Goal: Navigation & Orientation: Find specific page/section

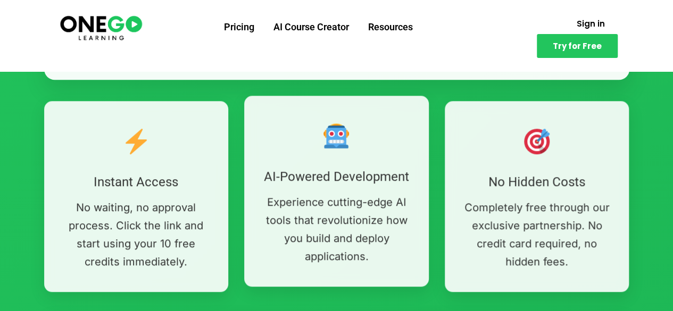
scroll to position [503, 0]
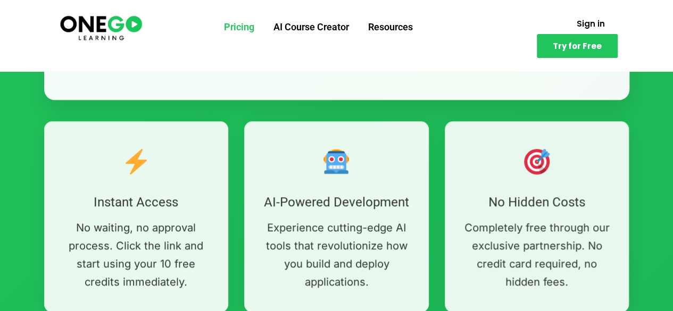
click at [235, 30] on link "Pricing" at bounding box center [240, 27] width 50 height 28
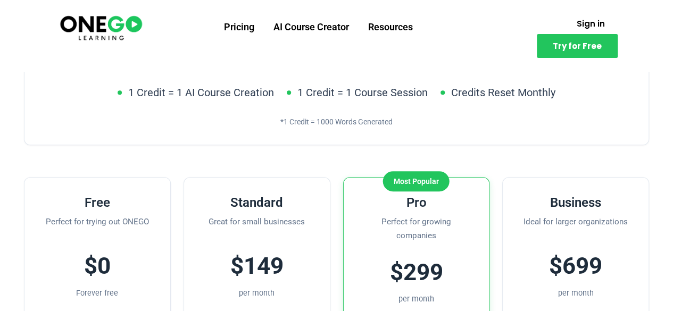
scroll to position [165, 0]
click at [298, 33] on link "AI Course Creator" at bounding box center [311, 27] width 95 height 28
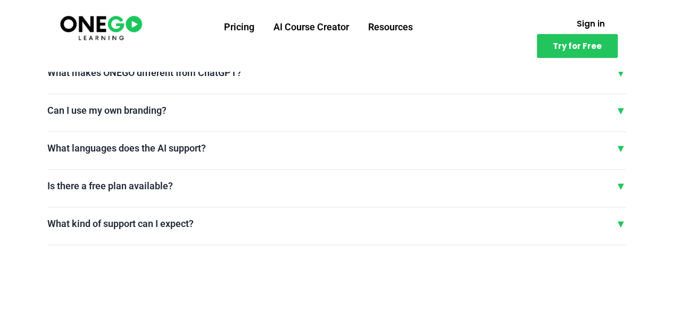
scroll to position [2695, 0]
